Goal: Browse casually

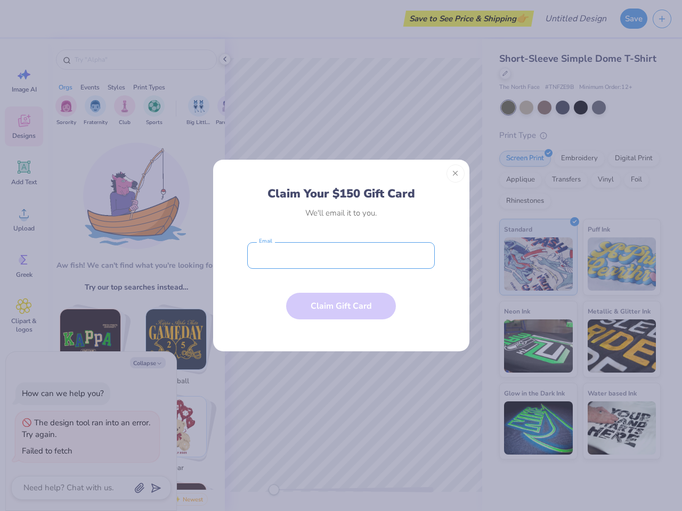
type textarea "x"
click at [341, 256] on input "email" at bounding box center [341, 255] width 188 height 27
click at [455, 174] on button "Close" at bounding box center [455, 174] width 18 height 18
